Goal: Information Seeking & Learning: Learn about a topic

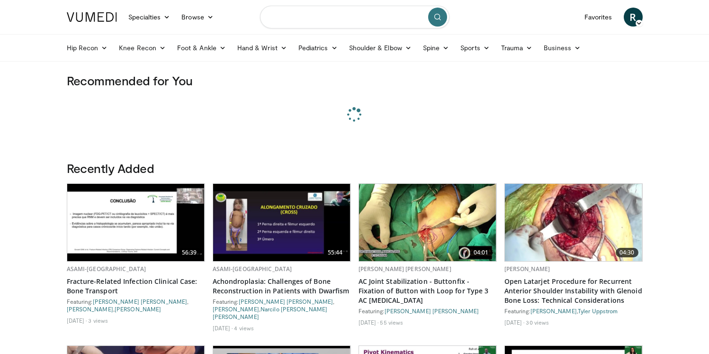
click at [340, 27] on input "Search topics, interventions" at bounding box center [354, 17] width 189 height 23
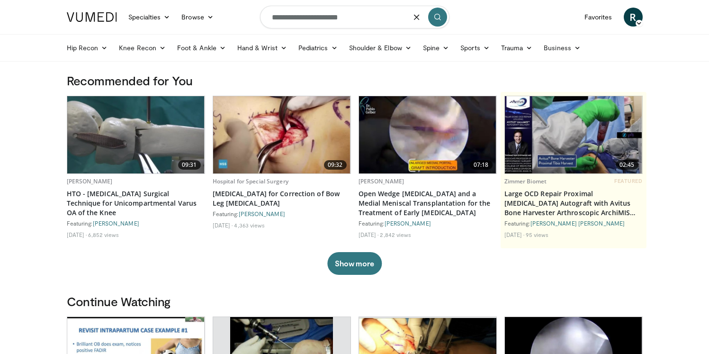
type input "**********"
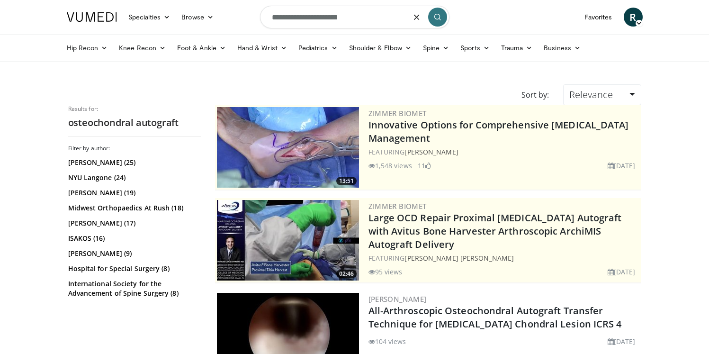
click at [357, 22] on input "**********" at bounding box center [354, 17] width 189 height 23
type input "*********"
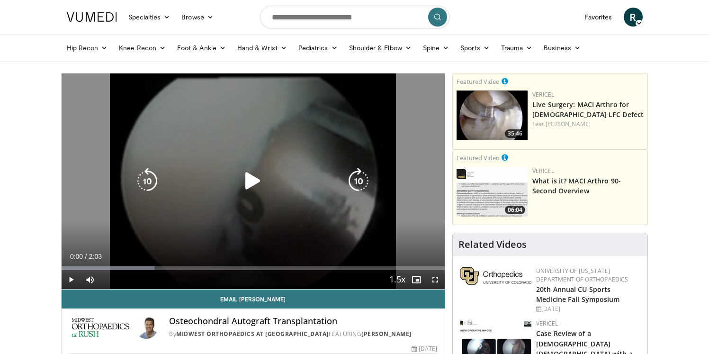
click at [259, 181] on icon "Video Player" at bounding box center [253, 181] width 27 height 27
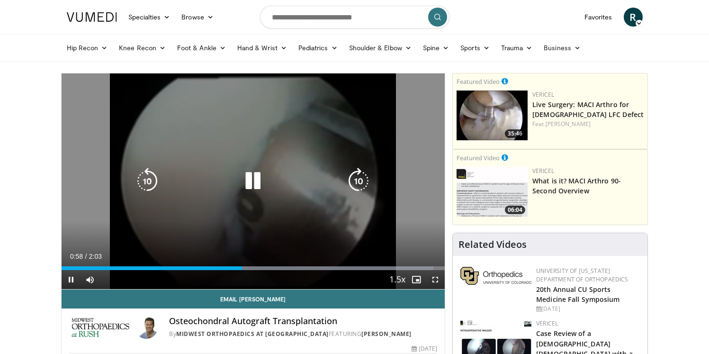
click at [267, 179] on div "Video Player" at bounding box center [253, 180] width 230 height 19
click at [256, 187] on icon "Video Player" at bounding box center [253, 181] width 27 height 27
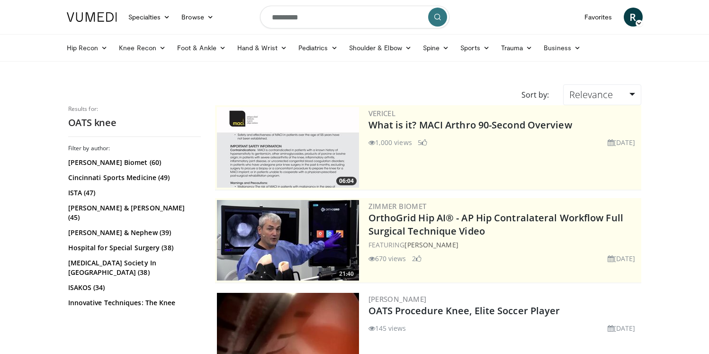
click at [385, 25] on input "*********" at bounding box center [354, 17] width 189 height 23
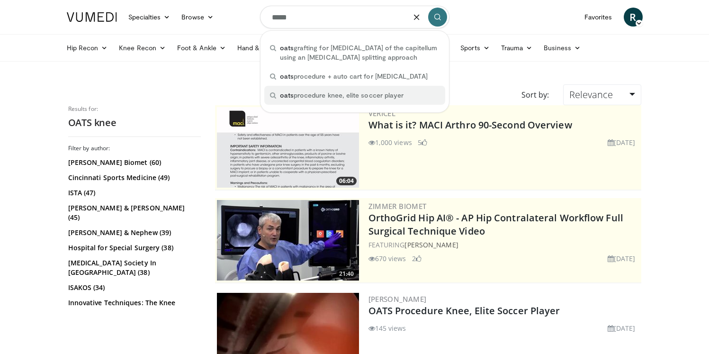
type input "****"
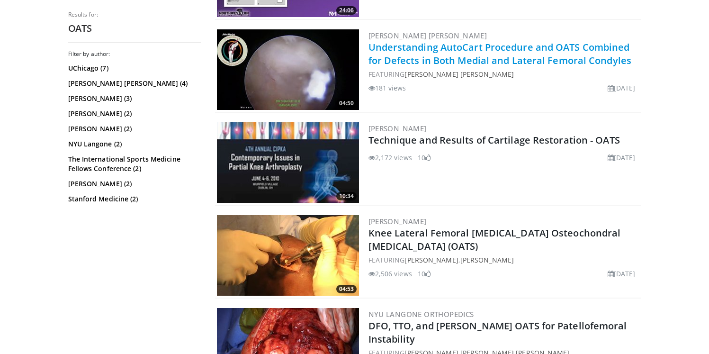
scroll to position [1193, 0]
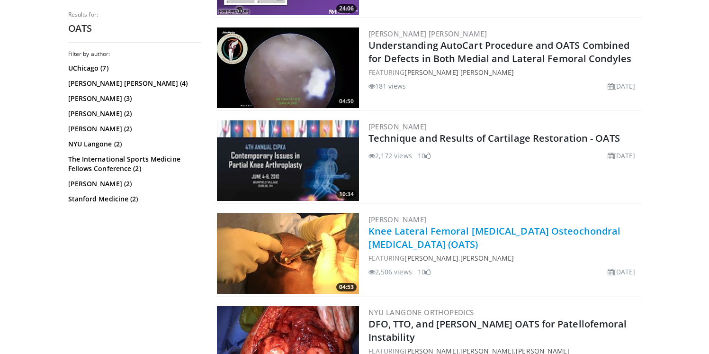
click at [475, 229] on link "Knee Lateral Femoral [MEDICAL_DATA] Osteochondral [MEDICAL_DATA] (OATS)" at bounding box center [494, 237] width 252 height 26
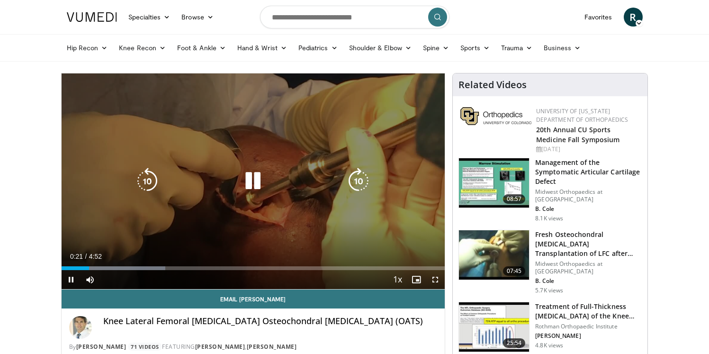
click at [375, 225] on div "10 seconds Tap to unmute" at bounding box center [254, 180] width 384 height 215
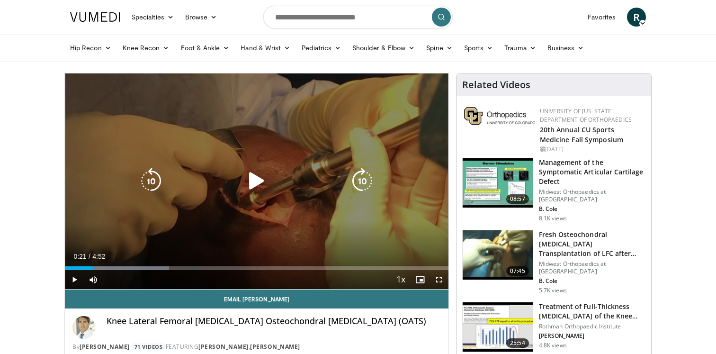
click at [259, 166] on div "10 seconds Tap to unmute" at bounding box center [257, 180] width 384 height 215
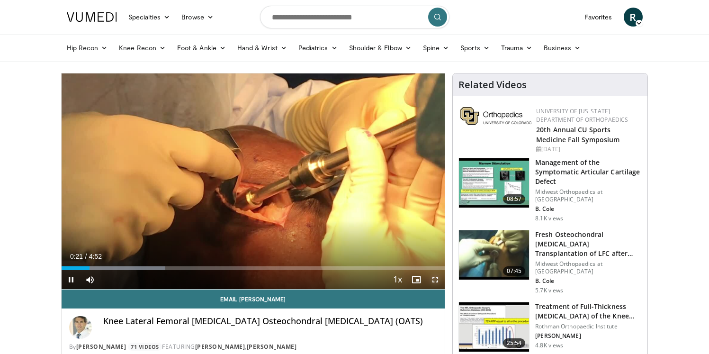
click at [435, 277] on span "Video Player" at bounding box center [435, 279] width 19 height 19
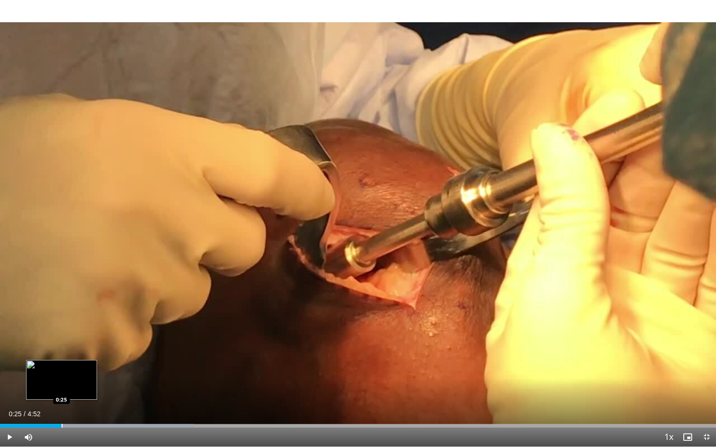
click at [62, 353] on div "Loaded : 27.12% 0:25 0:25" at bounding box center [358, 423] width 716 height 9
click at [95, 353] on div "Current Time 0:26 / Duration 4:52 Pause Skip Backward Skip Forward Mute Loaded …" at bounding box center [358, 437] width 716 height 19
click at [103, 353] on div "Loaded : 30.51% 0:27 0:40" at bounding box center [358, 423] width 716 height 9
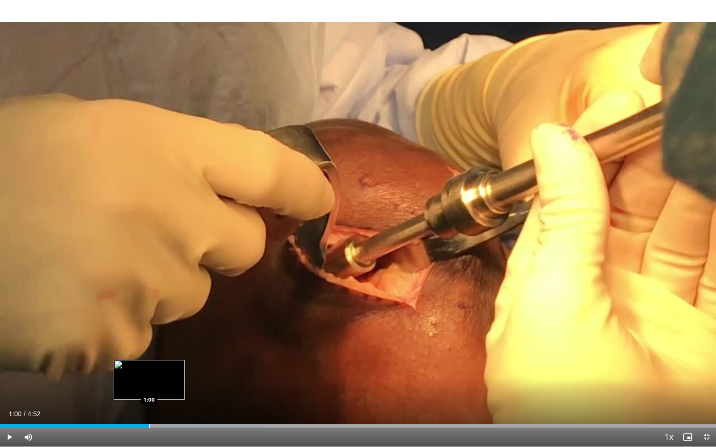
click at [149, 353] on div "Progress Bar" at bounding box center [149, 426] width 1 height 4
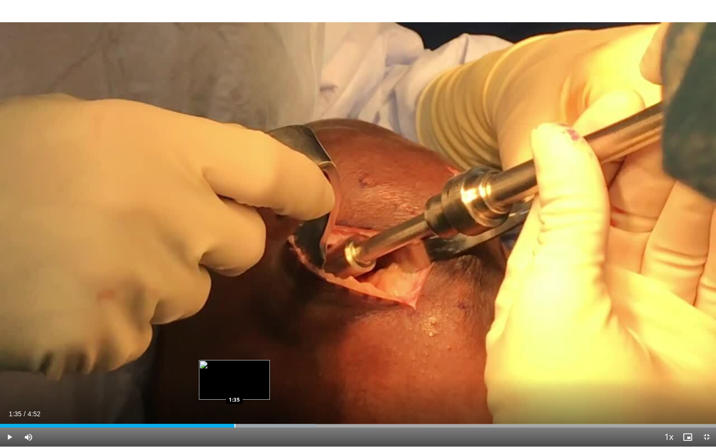
click at [234, 353] on div "Loaded : 44.08% 1:35 1:35" at bounding box center [358, 423] width 716 height 9
click at [255, 353] on div "Progress Bar" at bounding box center [254, 426] width 1 height 4
click at [274, 353] on div "Progress Bar" at bounding box center [274, 426] width 1 height 4
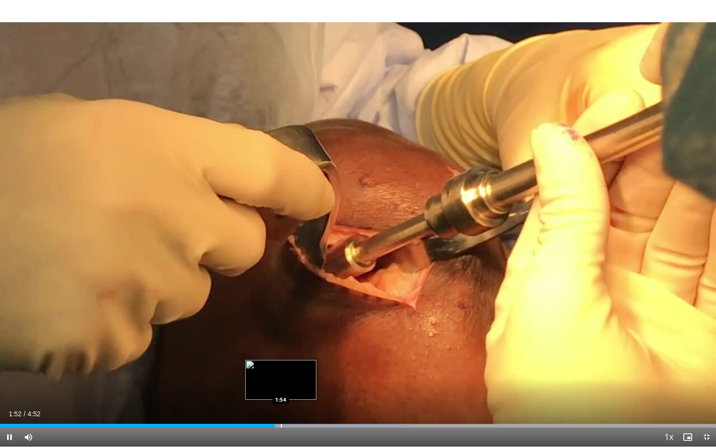
click at [282, 353] on div "Progress Bar" at bounding box center [281, 426] width 1 height 4
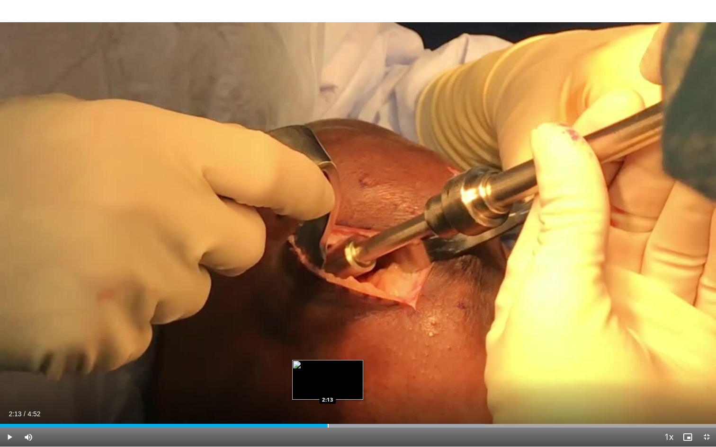
click at [328, 353] on div "Progress Bar" at bounding box center [328, 426] width 1 height 4
click at [338, 353] on div "Progress Bar" at bounding box center [338, 426] width 1 height 4
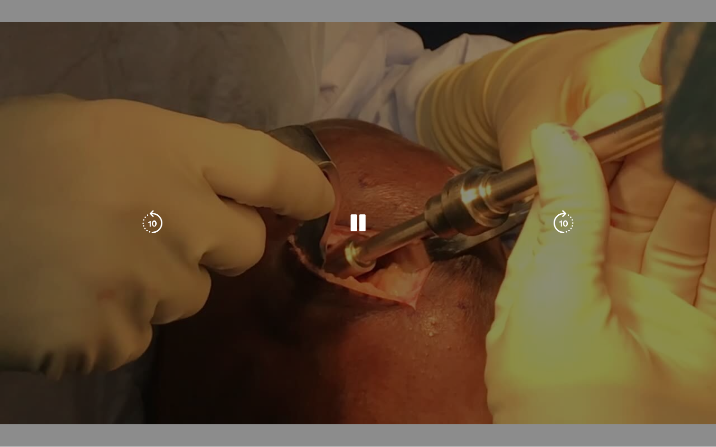
click at [349, 353] on video-js "**********" at bounding box center [358, 223] width 716 height 447
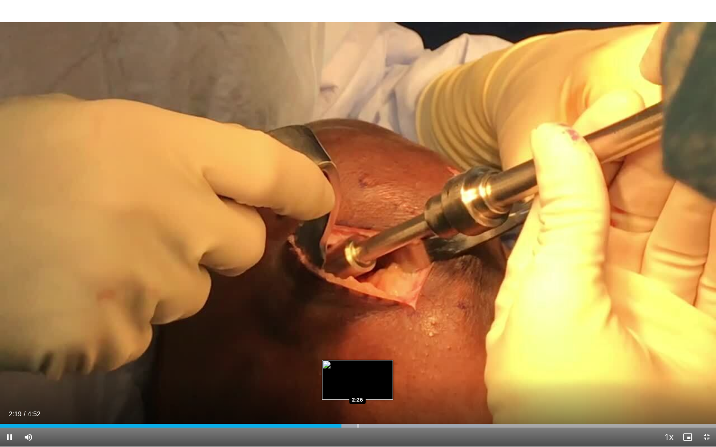
click at [358, 353] on div "Progress Bar" at bounding box center [358, 426] width 1 height 4
click at [363, 353] on div "Progress Bar" at bounding box center [362, 426] width 1 height 4
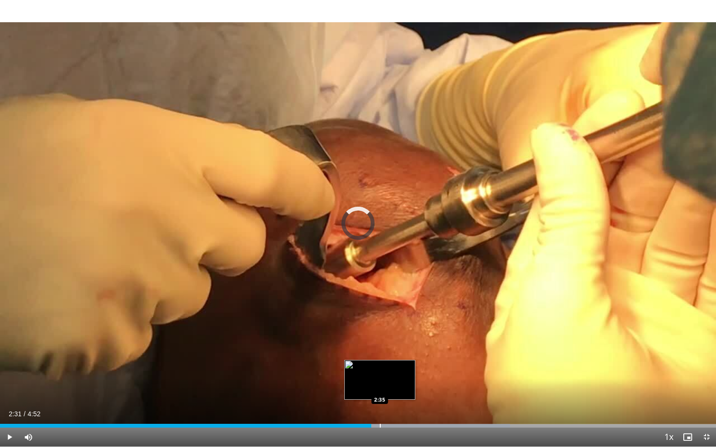
click at [380, 353] on div "Loaded : 71.22% 2:35 2:35" at bounding box center [358, 423] width 716 height 9
click at [402, 353] on div "Progress Bar" at bounding box center [402, 426] width 1 height 4
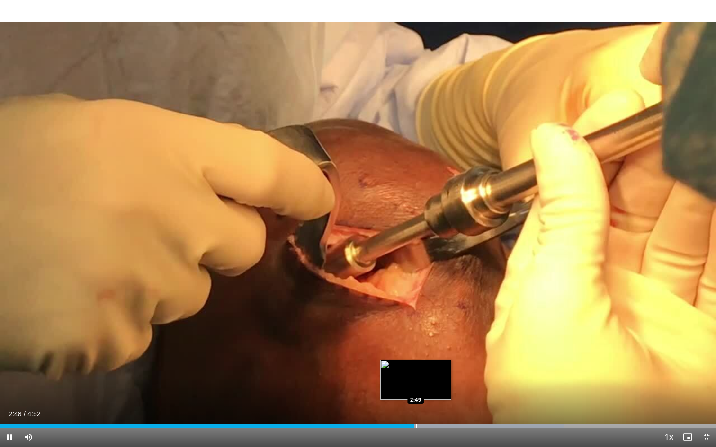
click at [416, 353] on div "Progress Bar" at bounding box center [416, 426] width 1 height 4
click at [431, 353] on div "Progress Bar" at bounding box center [431, 426] width 1 height 4
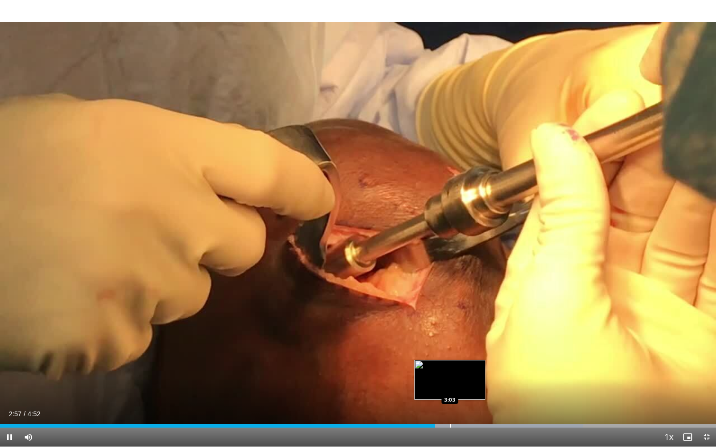
click at [450, 353] on div "Progress Bar" at bounding box center [450, 426] width 1 height 4
click at [459, 353] on div "Progress Bar" at bounding box center [459, 426] width 1 height 4
click at [461, 353] on div "Progress Bar" at bounding box center [460, 426] width 1 height 4
